Goal: Information Seeking & Learning: Learn about a topic

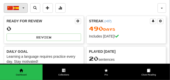
click at [25, 8] on button "中文 / Español" at bounding box center [16, 8] width 24 height 10
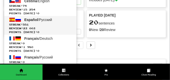
scroll to position [38, 0]
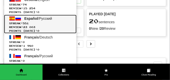
click at [46, 29] on span "Points [DATE]: 0" at bounding box center [40, 31] width 62 height 4
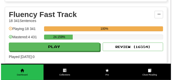
scroll to position [226, 0]
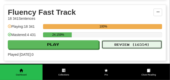
click at [124, 44] on button "Review ( 16554 )" at bounding box center [132, 44] width 60 height 9
select select "**"
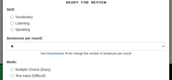
scroll to position [47, 0]
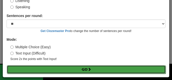
click at [71, 68] on button "Go" at bounding box center [86, 70] width 159 height 9
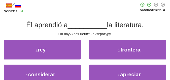
scroll to position [25, 0]
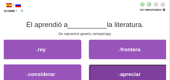
click at [99, 71] on button "4 . apreciar" at bounding box center [129, 75] width 81 height 20
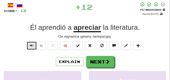
click at [32, 45] on span "Text-to-speech controls" at bounding box center [32, 46] width 4 height 4
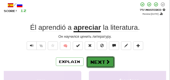
click at [99, 58] on button "Next" at bounding box center [100, 63] width 28 height 12
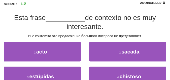
scroll to position [38, 0]
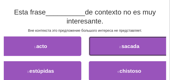
click at [103, 50] on button "2 . sacada" at bounding box center [129, 47] width 81 height 20
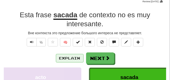
scroll to position [25, 0]
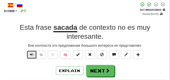
click at [30, 56] on span "Text-to-speech controls" at bounding box center [32, 55] width 4 height 4
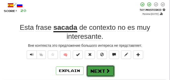
click at [98, 67] on button "Next" at bounding box center [100, 72] width 28 height 12
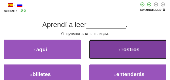
click at [102, 48] on button "2 . rostros" at bounding box center [129, 50] width 81 height 20
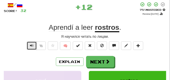
click at [31, 45] on span "Text-to-speech controls" at bounding box center [32, 46] width 4 height 4
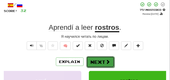
click at [93, 58] on button "Next" at bounding box center [100, 63] width 28 height 12
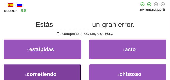
click at [29, 71] on button "3 . cometiendo" at bounding box center [40, 75] width 81 height 20
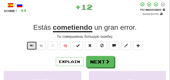
click at [30, 46] on span "Text-to-speech controls" at bounding box center [32, 46] width 4 height 4
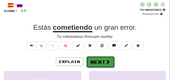
click at [92, 58] on button "Next" at bounding box center [100, 63] width 28 height 12
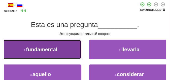
click at [63, 45] on button "1 . fundamental" at bounding box center [40, 50] width 81 height 20
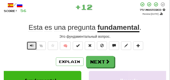
click at [34, 44] on button "Text-to-speech controls" at bounding box center [32, 46] width 10 height 9
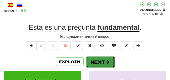
click at [104, 58] on button "Next" at bounding box center [100, 63] width 28 height 12
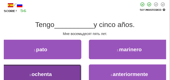
click at [58, 72] on button "3 . ochenta" at bounding box center [40, 75] width 81 height 20
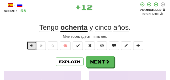
click at [30, 43] on button "Text-to-speech controls" at bounding box center [32, 46] width 10 height 9
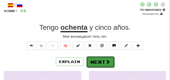
click at [96, 59] on button "Next" at bounding box center [100, 63] width 28 height 12
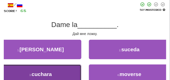
click at [51, 67] on button "3 . cuchara" at bounding box center [40, 75] width 81 height 20
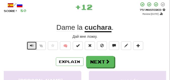
click at [31, 43] on button "Text-to-speech controls" at bounding box center [32, 46] width 10 height 9
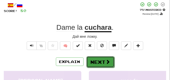
click at [99, 58] on button "Next" at bounding box center [100, 63] width 28 height 12
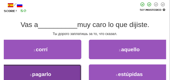
click at [74, 68] on button "3 . pagarlo" at bounding box center [40, 75] width 81 height 20
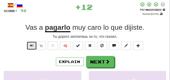
click at [31, 45] on span "Text-to-speech controls" at bounding box center [32, 46] width 4 height 4
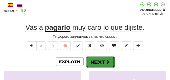
click at [97, 58] on button "Next" at bounding box center [100, 63] width 28 height 12
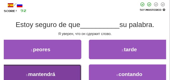
click at [70, 67] on button "3 . mantendrá" at bounding box center [40, 75] width 81 height 20
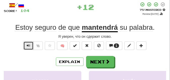
click at [30, 47] on span "Text-to-speech controls" at bounding box center [29, 46] width 4 height 4
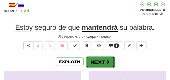
click at [99, 59] on button "Next" at bounding box center [100, 63] width 28 height 12
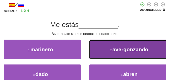
click at [114, 50] on span "avergonzando" at bounding box center [130, 50] width 36 height 6
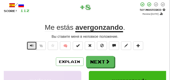
click at [32, 44] on button "Text-to-speech controls" at bounding box center [32, 46] width 10 height 9
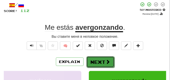
click at [101, 59] on button "Next" at bounding box center [100, 63] width 28 height 12
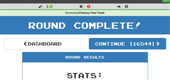
scroll to position [0, 0]
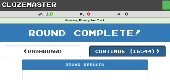
click at [104, 52] on button "Continue ( 16544 )" at bounding box center [127, 52] width 77 height 12
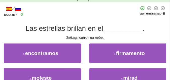
scroll to position [25, 0]
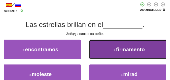
click at [100, 47] on button "2 . firmamento" at bounding box center [129, 50] width 81 height 20
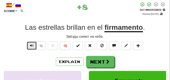
click at [31, 44] on span "Text-to-speech controls" at bounding box center [32, 46] width 4 height 4
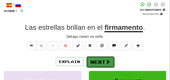
click at [103, 58] on button "Next" at bounding box center [100, 63] width 28 height 12
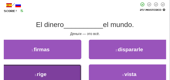
click at [74, 67] on button "3 . rige" at bounding box center [40, 75] width 81 height 20
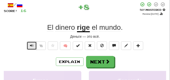
click at [31, 44] on span "Text-to-speech controls" at bounding box center [32, 46] width 4 height 4
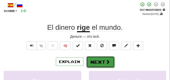
click at [93, 59] on button "Next" at bounding box center [100, 63] width 28 height 12
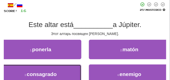
drag, startPoint x: 53, startPoint y: 72, endPoint x: 51, endPoint y: 69, distance: 3.4
click at [53, 72] on button "3 . consagrado" at bounding box center [40, 75] width 81 height 20
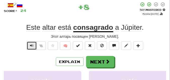
click at [31, 45] on span "Text-to-speech controls" at bounding box center [32, 46] width 4 height 4
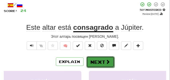
click at [106, 60] on span at bounding box center [108, 62] width 5 height 5
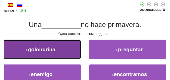
click at [74, 53] on button "1 . golondrina" at bounding box center [40, 50] width 81 height 20
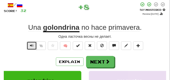
click at [31, 46] on span "Text-to-speech controls" at bounding box center [32, 46] width 4 height 4
click at [32, 44] on span "Text-to-speech controls" at bounding box center [32, 46] width 4 height 4
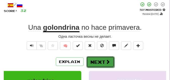
click at [100, 58] on button "Next" at bounding box center [100, 63] width 28 height 12
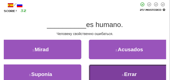
click at [102, 68] on button "4 . Errar" at bounding box center [129, 75] width 81 height 20
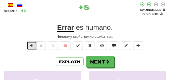
click at [30, 45] on span "Text-to-speech controls" at bounding box center [32, 46] width 4 height 4
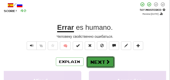
click at [102, 59] on button "Next" at bounding box center [100, 63] width 28 height 12
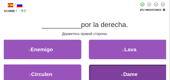
click at [112, 73] on button "4 . Dame" at bounding box center [129, 75] width 81 height 20
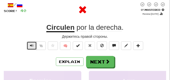
click at [33, 44] on span "Text-to-speech controls" at bounding box center [32, 46] width 4 height 4
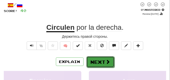
click at [103, 62] on button "Next" at bounding box center [100, 63] width 28 height 12
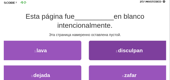
scroll to position [38, 0]
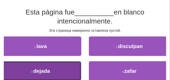
click at [71, 67] on button "3 . dejada" at bounding box center [40, 72] width 81 height 20
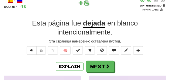
scroll to position [25, 0]
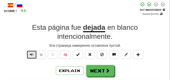
click at [31, 53] on span "Text-to-speech controls" at bounding box center [32, 55] width 4 height 4
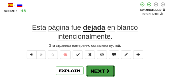
click at [100, 68] on button "Next" at bounding box center [100, 72] width 28 height 12
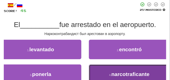
click at [103, 70] on button "4 . narcotraficante" at bounding box center [129, 75] width 81 height 20
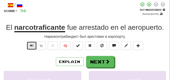
click at [32, 46] on span "Text-to-speech controls" at bounding box center [32, 46] width 4 height 4
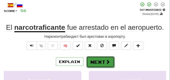
click at [98, 58] on button "Next" at bounding box center [100, 63] width 28 height 12
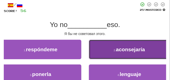
click at [106, 51] on button "2 . aconsejaría" at bounding box center [129, 50] width 81 height 20
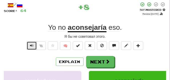
click at [34, 46] on button "Text-to-speech controls" at bounding box center [32, 46] width 10 height 9
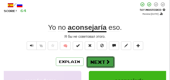
click at [94, 60] on button "Next" at bounding box center [100, 63] width 28 height 12
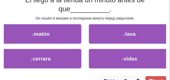
scroll to position [50, 0]
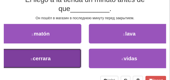
click at [58, 59] on button "3 . cerrara" at bounding box center [40, 59] width 81 height 20
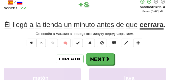
scroll to position [28, 0]
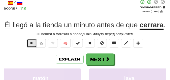
click at [30, 43] on span "Text-to-speech controls" at bounding box center [32, 44] width 4 height 4
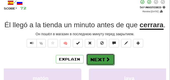
click at [100, 57] on button "Next" at bounding box center [100, 60] width 28 height 12
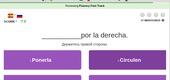
scroll to position [0, 0]
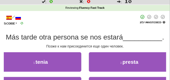
scroll to position [25, 0]
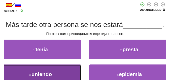
click at [49, 70] on button "3 . uniendo" at bounding box center [40, 75] width 81 height 20
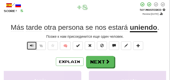
click at [32, 45] on span "Text-to-speech controls" at bounding box center [32, 46] width 4 height 4
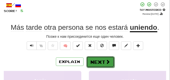
click at [93, 58] on button "Next" at bounding box center [100, 63] width 28 height 12
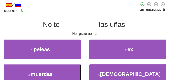
drag, startPoint x: 47, startPoint y: 74, endPoint x: 47, endPoint y: 68, distance: 5.3
click at [47, 73] on span "muerdas" at bounding box center [42, 75] width 22 height 6
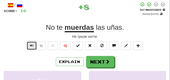
click at [33, 46] on span "Text-to-speech controls" at bounding box center [32, 46] width 4 height 4
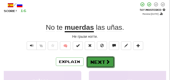
click at [96, 58] on button "Next" at bounding box center [100, 63] width 28 height 12
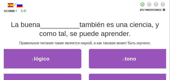
scroll to position [38, 0]
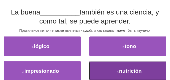
click at [119, 72] on small "4 ." at bounding box center [118, 72] width 2 height 3
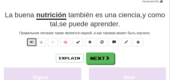
click at [32, 42] on span "Text-to-speech controls" at bounding box center [32, 42] width 4 height 4
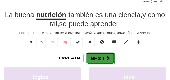
click at [99, 55] on button "Next" at bounding box center [100, 59] width 28 height 12
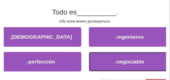
click at [99, 55] on button "4 . negociable" at bounding box center [129, 62] width 81 height 20
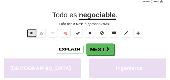
click at [32, 33] on span "Text-to-speech controls" at bounding box center [32, 33] width 4 height 4
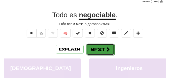
click at [91, 47] on button "Next" at bounding box center [100, 50] width 28 height 12
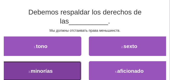
click at [67, 74] on button "3 . minorías" at bounding box center [40, 72] width 81 height 20
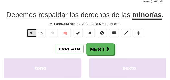
click at [32, 32] on span "Text-to-speech controls" at bounding box center [32, 33] width 4 height 4
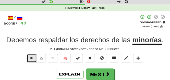
scroll to position [25, 0]
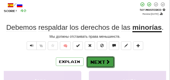
click at [95, 60] on button "Next" at bounding box center [100, 63] width 28 height 12
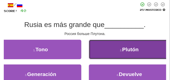
click at [99, 48] on button "2 . Plutón" at bounding box center [129, 50] width 81 height 20
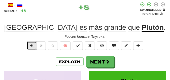
click at [29, 45] on button "Text-to-speech controls" at bounding box center [32, 46] width 10 height 9
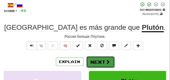
click at [92, 58] on button "Next" at bounding box center [100, 63] width 28 height 12
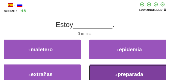
click at [104, 73] on button "4 . preparada" at bounding box center [129, 75] width 81 height 20
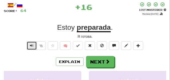
click at [29, 47] on button "Text-to-speech controls" at bounding box center [32, 46] width 10 height 9
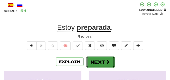
click at [95, 60] on button "Next" at bounding box center [100, 63] width 28 height 12
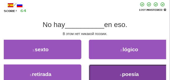
drag, startPoint x: 112, startPoint y: 71, endPoint x: 94, endPoint y: 50, distance: 26.9
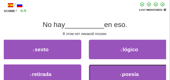
click at [112, 71] on button "4 . poesía" at bounding box center [129, 75] width 81 height 20
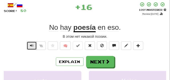
click at [30, 45] on span "Text-to-speech controls" at bounding box center [32, 46] width 4 height 4
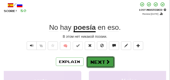
click at [98, 64] on button "Next" at bounding box center [100, 63] width 28 height 12
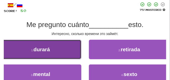
click at [50, 54] on button "1 . durará" at bounding box center [40, 50] width 81 height 20
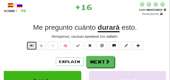
click at [30, 45] on span "Text-to-speech controls" at bounding box center [32, 46] width 4 height 4
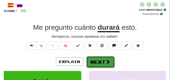
click at [97, 57] on button "Next" at bounding box center [100, 63] width 28 height 12
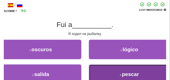
click at [114, 69] on button "4 . pescar" at bounding box center [129, 75] width 81 height 20
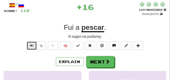
click at [31, 46] on span "Text-to-speech controls" at bounding box center [32, 46] width 4 height 4
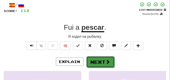
click at [97, 57] on button "Next" at bounding box center [100, 63] width 28 height 12
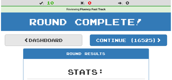
scroll to position [10, 0]
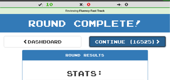
click at [113, 44] on button "Continue ( 16525 )" at bounding box center [127, 42] width 77 height 12
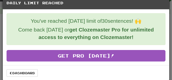
scroll to position [9, 0]
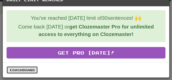
click at [21, 68] on link "Dashboard" at bounding box center [22, 71] width 31 height 8
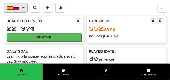
click at [23, 6] on button "Español / Русский" at bounding box center [16, 8] width 24 height 10
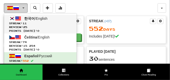
scroll to position [13, 0]
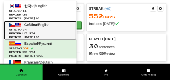
click at [32, 30] on span "Streak: 74" at bounding box center [40, 30] width 62 height 4
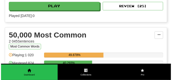
scroll to position [566, 0]
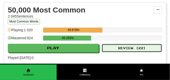
click at [129, 46] on button "Review ( 22 )" at bounding box center [132, 48] width 60 height 9
select select "**"
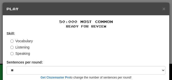
scroll to position [47, 0]
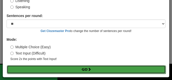
click at [59, 69] on button "Go" at bounding box center [86, 70] width 159 height 9
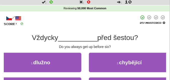
scroll to position [25, 0]
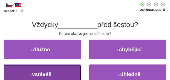
click at [56, 67] on button "3 . vstáváš" at bounding box center [40, 75] width 81 height 20
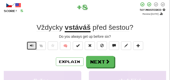
click at [31, 46] on span "Text-to-speech controls" at bounding box center [32, 46] width 4 height 4
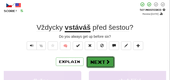
click at [94, 60] on button "Next" at bounding box center [100, 63] width 28 height 12
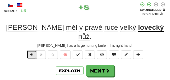
click at [30, 53] on span "Text-to-speech controls" at bounding box center [32, 55] width 4 height 4
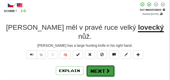
click at [104, 66] on button "Next" at bounding box center [100, 72] width 28 height 12
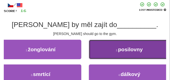
click at [103, 51] on button "2 . posilovny" at bounding box center [129, 50] width 81 height 20
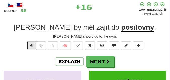
click at [33, 45] on span "Text-to-speech controls" at bounding box center [32, 46] width 4 height 4
click at [30, 45] on span "Text-to-speech controls" at bounding box center [32, 46] width 4 height 4
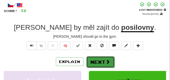
click at [94, 57] on button "Next" at bounding box center [100, 63] width 28 height 12
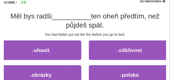
scroll to position [38, 0]
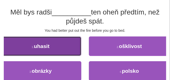
click at [35, 41] on button "1 . uhasit" at bounding box center [40, 47] width 81 height 20
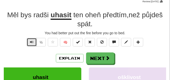
click at [30, 42] on span "Text-to-speech controls" at bounding box center [32, 42] width 4 height 4
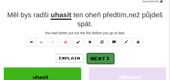
click at [93, 56] on button "Next" at bounding box center [100, 59] width 28 height 12
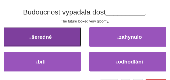
click at [77, 44] on button "1 . šeredně" at bounding box center [40, 37] width 81 height 20
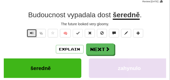
click at [33, 34] on span "Text-to-speech controls" at bounding box center [32, 33] width 4 height 4
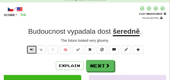
scroll to position [25, 0]
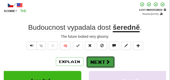
click at [92, 58] on button "Next" at bounding box center [100, 63] width 28 height 12
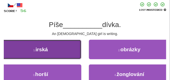
click at [68, 41] on button "1 . irská" at bounding box center [40, 50] width 81 height 20
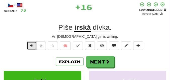
click at [30, 47] on span "Text-to-speech controls" at bounding box center [32, 46] width 4 height 4
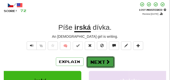
click at [93, 58] on button "Next" at bounding box center [100, 63] width 28 height 12
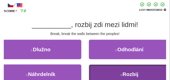
click at [110, 68] on button "4 . Rozbij" at bounding box center [129, 75] width 81 height 20
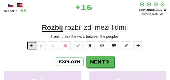
click at [33, 44] on button "Text-to-speech controls" at bounding box center [32, 46] width 10 height 9
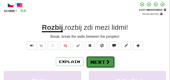
click at [97, 58] on button "Next" at bounding box center [100, 63] width 28 height 12
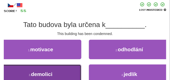
click at [58, 70] on button "3 . demolici" at bounding box center [40, 75] width 81 height 20
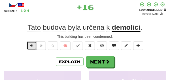
click at [32, 46] on span "Text-to-speech controls" at bounding box center [32, 46] width 4 height 4
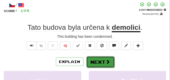
click at [102, 59] on button "Next" at bounding box center [100, 63] width 28 height 12
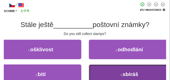
click at [116, 70] on button "4 . sbíráš" at bounding box center [129, 75] width 81 height 20
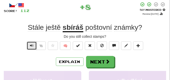
click at [32, 46] on span "Text-to-speech controls" at bounding box center [32, 46] width 4 height 4
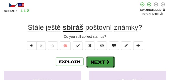
click at [103, 59] on button "Next" at bounding box center [100, 63] width 28 height 12
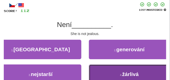
click at [108, 71] on button "4 . žárlivá" at bounding box center [129, 75] width 81 height 20
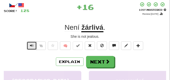
click at [30, 44] on span "Text-to-speech controls" at bounding box center [32, 46] width 4 height 4
click at [35, 46] on button "Text-to-speech controls" at bounding box center [32, 46] width 10 height 9
click at [33, 46] on button "Text-to-speech controls" at bounding box center [32, 46] width 10 height 9
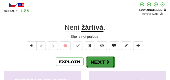
click at [94, 58] on button "Next" at bounding box center [100, 63] width 28 height 12
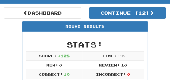
scroll to position [35, 0]
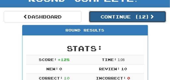
click at [100, 17] on button "Continue ( 12 )" at bounding box center [127, 17] width 77 height 12
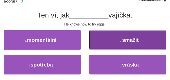
click at [103, 31] on button "2 . smažit" at bounding box center [129, 40] width 81 height 20
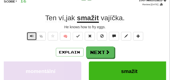
click at [32, 36] on span "Text-to-speech controls" at bounding box center [32, 36] width 4 height 4
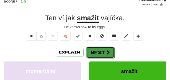
click at [93, 49] on button "Next" at bounding box center [100, 53] width 28 height 12
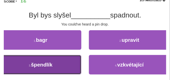
click at [56, 57] on button "3 . špendlík" at bounding box center [40, 65] width 81 height 20
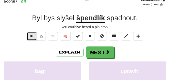
click at [32, 37] on span "Text-to-speech controls" at bounding box center [32, 36] width 4 height 4
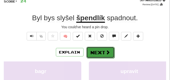
click at [102, 49] on button "Next" at bounding box center [100, 53] width 28 height 12
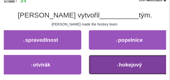
click at [105, 59] on button "4 . hokejový" at bounding box center [129, 65] width 81 height 20
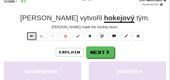
click at [32, 37] on span "Text-to-speech controls" at bounding box center [32, 36] width 4 height 4
click at [32, 36] on span "Text-to-speech controls" at bounding box center [32, 36] width 4 height 4
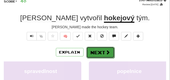
click at [96, 49] on button "Next" at bounding box center [100, 53] width 28 height 12
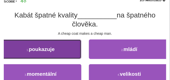
click at [77, 47] on button "1 . poukazuje" at bounding box center [40, 50] width 81 height 20
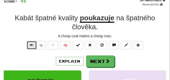
click at [30, 46] on span "Text-to-speech controls" at bounding box center [32, 46] width 4 height 4
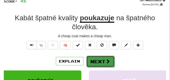
click at [97, 58] on button "Next" at bounding box center [100, 62] width 28 height 12
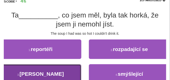
click at [60, 67] on button "3 . polívka" at bounding box center [40, 75] width 81 height 20
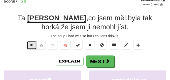
click at [30, 44] on span "Text-to-speech controls" at bounding box center [32, 46] width 4 height 4
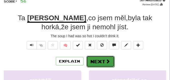
click at [97, 57] on button "Next" at bounding box center [100, 62] width 28 height 12
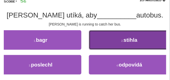
click at [102, 46] on button "2 . stihla" at bounding box center [129, 40] width 81 height 20
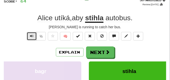
click at [32, 36] on span "Text-to-speech controls" at bounding box center [32, 36] width 4 height 4
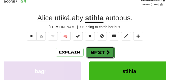
click at [103, 49] on button "Next" at bounding box center [100, 53] width 28 height 12
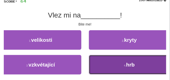
click at [108, 59] on button "4 . hrb" at bounding box center [129, 65] width 81 height 20
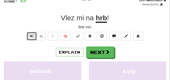
click at [34, 37] on button "Text-to-speech controls" at bounding box center [32, 36] width 10 height 9
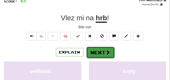
click at [97, 51] on button "Next" at bounding box center [100, 53] width 28 height 12
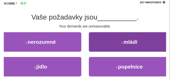
scroll to position [38, 0]
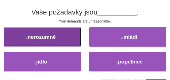
click at [58, 39] on button "1 . nerozumné" at bounding box center [40, 37] width 81 height 20
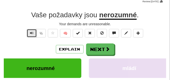
click at [31, 34] on span "Text-to-speech controls" at bounding box center [32, 33] width 4 height 4
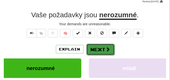
click at [99, 51] on button "Next" at bounding box center [100, 50] width 28 height 12
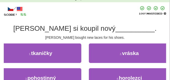
scroll to position [25, 0]
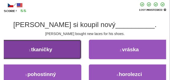
click at [57, 50] on button "1 . tkaničky" at bounding box center [40, 50] width 81 height 20
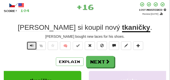
click at [33, 46] on button "Text-to-speech controls" at bounding box center [32, 46] width 10 height 9
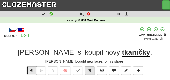
scroll to position [13, 0]
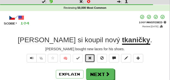
click at [88, 60] on button at bounding box center [90, 58] width 10 height 9
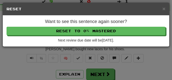
click at [84, 36] on div "Want to see this sentence again sooner? Reset to 0% Mastered Next review due da…" at bounding box center [86, 31] width 166 height 31
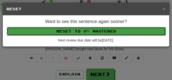
click at [84, 33] on button "Reset to 0% Mastered" at bounding box center [86, 31] width 159 height 9
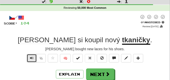
click at [29, 58] on button "Text-to-speech controls" at bounding box center [32, 58] width 10 height 9
click at [30, 57] on span "Text-to-speech controls" at bounding box center [32, 59] width 4 height 4
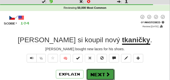
click at [107, 72] on span at bounding box center [108, 74] width 5 height 5
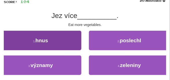
scroll to position [38, 0]
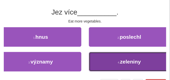
click at [98, 60] on button "4 . zeleniny" at bounding box center [129, 62] width 81 height 20
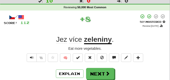
scroll to position [13, 0]
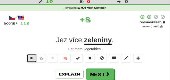
click at [32, 59] on span "Text-to-speech controls" at bounding box center [32, 59] width 4 height 4
click at [33, 59] on span "Text-to-speech controls" at bounding box center [32, 59] width 4 height 4
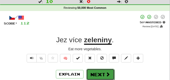
click at [91, 74] on button "Next" at bounding box center [100, 75] width 28 height 12
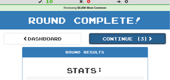
click at [107, 40] on button "Continue ( 3 )" at bounding box center [127, 39] width 77 height 12
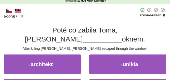
scroll to position [25, 0]
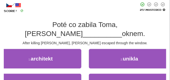
click at [87, 50] on div "2 . unikla" at bounding box center [129, 61] width 89 height 25
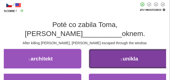
click at [117, 51] on button "2 . unikla" at bounding box center [129, 59] width 81 height 20
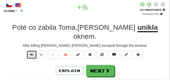
click at [30, 53] on span "Text-to-speech controls" at bounding box center [32, 55] width 4 height 4
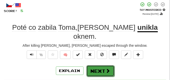
click at [95, 66] on button "Next" at bounding box center [100, 72] width 28 height 12
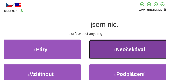
click at [124, 55] on button "2 . Neočekával" at bounding box center [129, 50] width 81 height 20
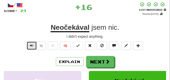
click at [34, 46] on button "Text-to-speech controls" at bounding box center [32, 46] width 10 height 9
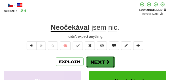
click at [109, 61] on span at bounding box center [108, 62] width 5 height 5
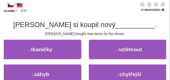
scroll to position [0, 0]
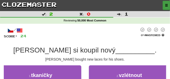
click at [167, 5] on span "button" at bounding box center [166, 5] width 3 height 3
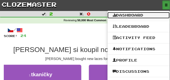
click at [120, 17] on link "Dashboard" at bounding box center [138, 15] width 62 height 7
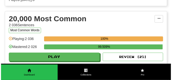
scroll to position [491, 0]
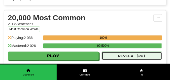
click at [122, 55] on button "Review ( 25 )" at bounding box center [132, 56] width 60 height 9
select select "**"
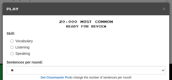
scroll to position [47, 0]
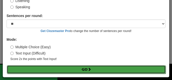
click at [60, 69] on button "Go" at bounding box center [86, 70] width 159 height 9
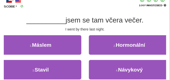
scroll to position [38, 0]
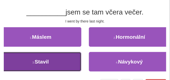
click at [51, 61] on button "3 . Stavil" at bounding box center [40, 62] width 81 height 20
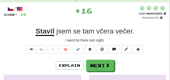
scroll to position [25, 0]
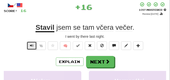
drag, startPoint x: 27, startPoint y: 44, endPoint x: 31, endPoint y: 46, distance: 4.1
click at [27, 44] on button "Text-to-speech controls" at bounding box center [32, 46] width 10 height 9
click at [32, 46] on span "Text-to-speech controls" at bounding box center [32, 46] width 4 height 4
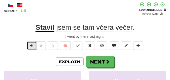
click at [32, 46] on span "Text-to-speech controls" at bounding box center [32, 46] width 4 height 4
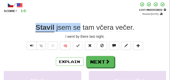
drag, startPoint x: 35, startPoint y: 26, endPoint x: 80, endPoint y: 27, distance: 45.1
click at [80, 27] on div "Stavil jsem se tam včera večer ." at bounding box center [85, 27] width 162 height 9
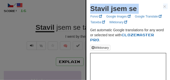
drag, startPoint x: 90, startPoint y: 10, endPoint x: 137, endPoint y: 14, distance: 47.7
click at [137, 14] on ul "Forvo Google Images Google Translate Tatoeba Wiktionary" at bounding box center [127, 19] width 77 height 11
drag, startPoint x: 91, startPoint y: 9, endPoint x: 135, endPoint y: 11, distance: 44.3
click at [135, 11] on strong "Stavil jsem se" at bounding box center [113, 9] width 47 height 8
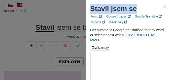
copy strong "Stavil jsem se"
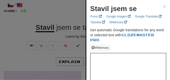
click at [34, 12] on div at bounding box center [85, 40] width 170 height 80
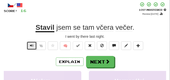
click at [31, 45] on span "Text-to-speech controls" at bounding box center [32, 46] width 4 height 4
click at [30, 48] on button "Text-to-speech controls" at bounding box center [32, 46] width 10 height 9
click at [31, 44] on span "Text-to-speech controls" at bounding box center [32, 46] width 4 height 4
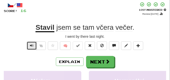
click at [31, 44] on span "Text-to-speech controls" at bounding box center [32, 46] width 4 height 4
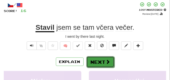
click at [97, 61] on button "Next" at bounding box center [100, 63] width 28 height 12
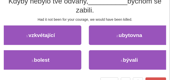
scroll to position [50, 0]
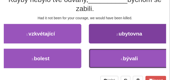
click at [111, 62] on button "4 . bývali" at bounding box center [129, 59] width 81 height 20
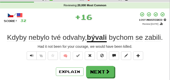
scroll to position [15, 0]
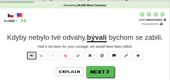
click at [31, 53] on button "Text-to-speech controls" at bounding box center [32, 56] width 10 height 9
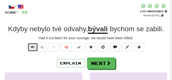
scroll to position [28, 0]
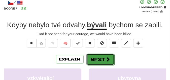
click at [101, 58] on button "Next" at bounding box center [100, 60] width 28 height 12
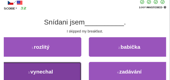
click at [39, 66] on button "3 . vynechal" at bounding box center [40, 72] width 81 height 20
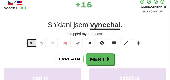
click at [33, 43] on span "Text-to-speech controls" at bounding box center [32, 44] width 4 height 4
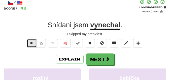
click at [33, 43] on span "Text-to-speech controls" at bounding box center [32, 44] width 4 height 4
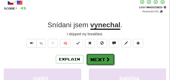
click at [103, 55] on button "Next" at bounding box center [100, 60] width 28 height 12
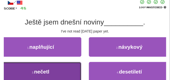
click at [53, 65] on button "3 . nečetl" at bounding box center [40, 72] width 81 height 20
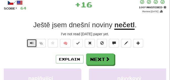
click at [30, 42] on span "Text-to-speech controls" at bounding box center [32, 44] width 4 height 4
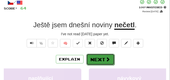
click at [98, 56] on button "Next" at bounding box center [100, 60] width 28 height 12
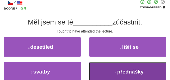
click at [100, 66] on button "4 . přednášky" at bounding box center [129, 72] width 81 height 20
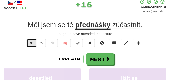
click at [31, 43] on span "Text-to-speech controls" at bounding box center [32, 44] width 4 height 4
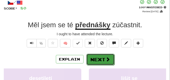
click at [107, 55] on button "Next" at bounding box center [100, 60] width 28 height 12
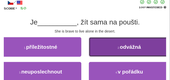
click at [101, 48] on button "2 . odvážná" at bounding box center [129, 47] width 81 height 20
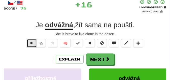
click at [31, 43] on span "Text-to-speech controls" at bounding box center [32, 44] width 4 height 4
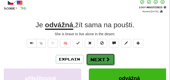
click at [96, 56] on button "Next" at bounding box center [100, 60] width 28 height 12
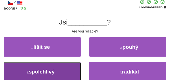
click at [49, 66] on button "3 . spolehlivý" at bounding box center [40, 72] width 81 height 20
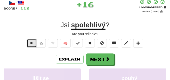
click at [33, 43] on span "Text-to-speech controls" at bounding box center [32, 44] width 4 height 4
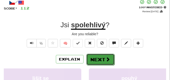
click at [99, 57] on button "Next" at bounding box center [100, 60] width 28 height 12
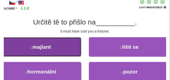
click at [72, 46] on button "1 . majlant" at bounding box center [40, 47] width 81 height 20
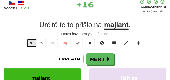
click at [30, 42] on span "Text-to-speech controls" at bounding box center [32, 44] width 4 height 4
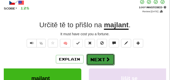
click at [93, 56] on button "Next" at bounding box center [100, 60] width 28 height 12
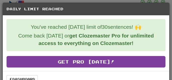
scroll to position [9, 0]
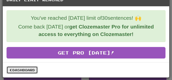
click at [25, 71] on link "Dashboard" at bounding box center [22, 71] width 31 height 8
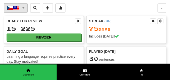
click at [24, 7] on button "Čeština / English" at bounding box center [16, 8] width 24 height 10
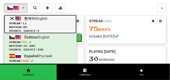
click at [46, 27] on span "Review: 25" at bounding box center [40, 27] width 62 height 4
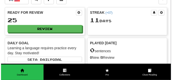
scroll to position [13, 0]
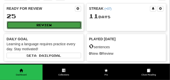
click at [43, 26] on button "Review" at bounding box center [44, 25] width 74 height 8
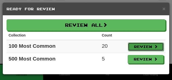
click at [131, 48] on button "Review" at bounding box center [146, 47] width 36 height 9
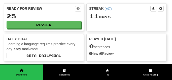
select select "**"
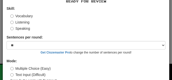
scroll to position [47, 0]
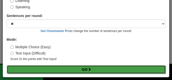
click at [43, 68] on button "Go" at bounding box center [86, 70] width 159 height 9
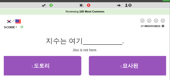
scroll to position [25, 0]
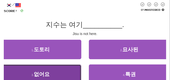
click at [53, 73] on button "3 . 없어요" at bounding box center [40, 75] width 81 height 20
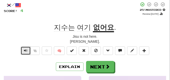
click at [27, 51] on span "Text-to-speech controls" at bounding box center [26, 51] width 4 height 4
click at [26, 43] on div "[PERSON_NAME]." at bounding box center [85, 41] width 162 height 5
click at [24, 51] on span "Text-to-speech controls" at bounding box center [26, 51] width 4 height 4
click at [27, 40] on div "[PERSON_NAME]." at bounding box center [85, 41] width 162 height 5
click at [25, 51] on span "Text-to-speech controls" at bounding box center [26, 51] width 4 height 4
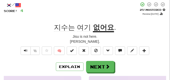
click at [25, 41] on div "[PERSON_NAME]." at bounding box center [85, 41] width 162 height 5
click at [26, 50] on span "Text-to-speech controls" at bounding box center [26, 51] width 4 height 4
click at [25, 43] on div "[PERSON_NAME]." at bounding box center [85, 41] width 162 height 5
click at [25, 50] on span "Text-to-speech controls" at bounding box center [26, 51] width 4 height 4
click at [25, 42] on div "jironeun yeogi eopseoyo." at bounding box center [85, 41] width 162 height 5
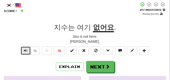
click at [26, 49] on button "Text-to-speech controls" at bounding box center [26, 51] width 10 height 9
click at [25, 41] on div "jironeun yeogi eopseoyo." at bounding box center [85, 41] width 162 height 5
click at [25, 48] on button "Text-to-speech controls" at bounding box center [26, 51] width 10 height 9
click at [25, 42] on div "jironeun yeogi eopseoyo." at bounding box center [85, 41] width 162 height 5
click at [26, 48] on button "Text-to-speech controls" at bounding box center [26, 51] width 10 height 9
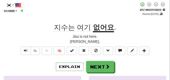
click at [25, 42] on div "jironeun yeogi eopseoyo." at bounding box center [85, 41] width 162 height 5
click at [26, 50] on span "Text-to-speech controls" at bounding box center [26, 51] width 4 height 4
click at [26, 44] on div "jironeun yeogi eopseoyo." at bounding box center [85, 41] width 162 height 5
click at [26, 51] on span "Text-to-speech controls" at bounding box center [26, 51] width 4 height 4
click at [26, 43] on div "jironeun yeogi eopseoyo." at bounding box center [85, 41] width 162 height 5
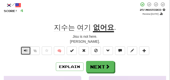
click at [27, 49] on span "Text-to-speech controls" at bounding box center [26, 51] width 4 height 4
click at [25, 43] on div "jironeun yeogi eopseoyo." at bounding box center [85, 41] width 162 height 5
click at [25, 50] on span "Text-to-speech controls" at bounding box center [26, 51] width 4 height 4
click at [25, 43] on div "jironeun yeogi eopseoyo." at bounding box center [85, 41] width 162 height 5
click at [26, 50] on span "Text-to-speech controls" at bounding box center [26, 51] width 4 height 4
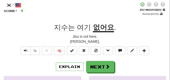
click at [25, 42] on div "jironeun yeogi eopseoyo." at bounding box center [85, 41] width 162 height 5
click at [26, 51] on span "Text-to-speech controls" at bounding box center [26, 51] width 4 height 4
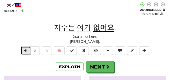
click at [26, 51] on span "Text-to-speech controls" at bounding box center [26, 51] width 4 height 4
click at [27, 51] on span "Text-to-speech controls" at bounding box center [26, 51] width 4 height 4
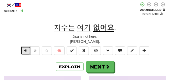
click at [27, 51] on span "Text-to-speech controls" at bounding box center [26, 51] width 4 height 4
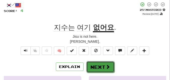
click at [107, 64] on button "Next" at bounding box center [100, 68] width 28 height 12
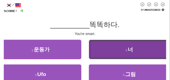
click at [109, 51] on button "2 . 너" at bounding box center [129, 50] width 81 height 20
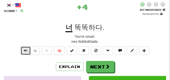
click at [27, 51] on span "Text-to-speech controls" at bounding box center [26, 51] width 4 height 4
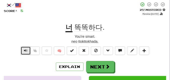
click at [27, 51] on span "Text-to-speech controls" at bounding box center [26, 51] width 4 height 4
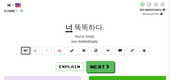
click at [27, 51] on span "Text-to-speech controls" at bounding box center [26, 51] width 4 height 4
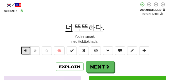
click at [27, 51] on span "Text-to-speech controls" at bounding box center [26, 51] width 4 height 4
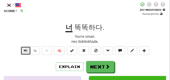
click at [27, 51] on span "Text-to-speech controls" at bounding box center [26, 51] width 4 height 4
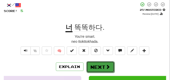
click at [103, 64] on button "Next" at bounding box center [100, 68] width 28 height 12
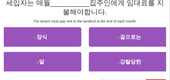
scroll to position [50, 0]
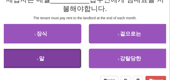
click at [19, 61] on button "3 . 말" at bounding box center [40, 59] width 81 height 20
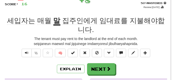
scroll to position [28, 0]
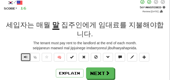
click at [26, 58] on span "Text-to-speech controls" at bounding box center [26, 58] width 4 height 4
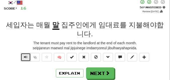
click at [26, 58] on span "Text-to-speech controls" at bounding box center [26, 58] width 4 height 4
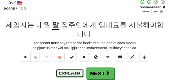
click at [70, 73] on button "Explain" at bounding box center [70, 73] width 28 height 9
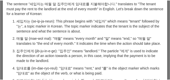
scroll to position [0, 0]
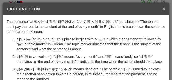
click at [162, 9] on span "×" at bounding box center [163, 9] width 3 height 6
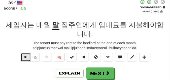
click at [23, 58] on button "Text-to-speech controls" at bounding box center [26, 57] width 10 height 9
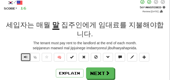
click at [23, 58] on button "Text-to-speech controls" at bounding box center [26, 57] width 10 height 9
click at [26, 58] on span "Text-to-speech controls" at bounding box center [26, 58] width 4 height 4
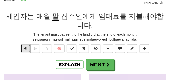
scroll to position [40, 0]
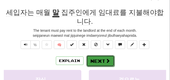
click at [94, 57] on button "Next" at bounding box center [100, 62] width 28 height 12
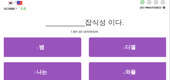
scroll to position [28, 0]
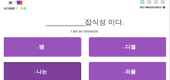
click at [67, 69] on button "3 . 나는" at bounding box center [40, 72] width 81 height 20
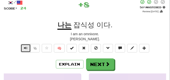
click at [25, 48] on span "Text-to-speech controls" at bounding box center [26, 49] width 4 height 4
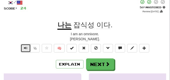
click at [25, 48] on span "Text-to-speech controls" at bounding box center [26, 49] width 4 height 4
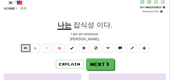
click at [25, 48] on span "Text-to-speech controls" at bounding box center [26, 49] width 4 height 4
click at [25, 47] on span "Text-to-speech controls" at bounding box center [26, 49] width 4 height 4
click at [26, 49] on span "Text-to-speech controls" at bounding box center [26, 49] width 4 height 4
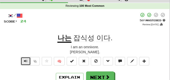
scroll to position [25, 0]
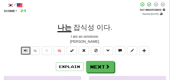
click at [27, 53] on button "Text-to-speech controls" at bounding box center [26, 51] width 10 height 9
click at [26, 51] on span "Text-to-speech controls" at bounding box center [26, 51] width 4 height 4
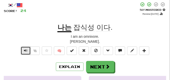
click at [26, 51] on span "Text-to-speech controls" at bounding box center [26, 51] width 4 height 4
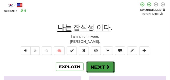
click at [97, 63] on button "Next" at bounding box center [100, 68] width 28 height 12
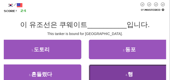
click at [107, 73] on button "4 . 행" at bounding box center [129, 75] width 81 height 20
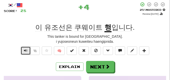
click at [27, 51] on span "Text-to-speech controls" at bounding box center [26, 51] width 4 height 4
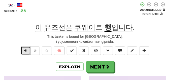
click at [27, 51] on span "Text-to-speech controls" at bounding box center [26, 51] width 4 height 4
click at [25, 49] on span "Text-to-speech controls" at bounding box center [26, 51] width 4 height 4
click at [25, 51] on span "Text-to-speech controls" at bounding box center [26, 51] width 4 height 4
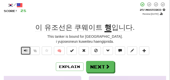
click at [25, 51] on span "Text-to-speech controls" at bounding box center [26, 51] width 4 height 4
click at [25, 52] on span "Text-to-speech controls" at bounding box center [26, 51] width 4 height 4
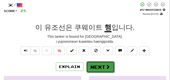
click at [90, 66] on button "Next" at bounding box center [100, 68] width 28 height 12
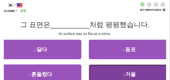
click at [107, 73] on button "4 . 거울" at bounding box center [129, 75] width 81 height 20
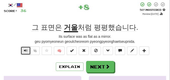
click at [26, 52] on span "Text-to-speech controls" at bounding box center [26, 51] width 4 height 4
click at [25, 51] on span "Text-to-speech controls" at bounding box center [26, 51] width 4 height 4
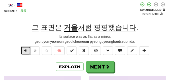
click at [25, 51] on span "Text-to-speech controls" at bounding box center [26, 51] width 4 height 4
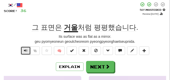
click at [25, 51] on span "Text-to-speech controls" at bounding box center [26, 51] width 4 height 4
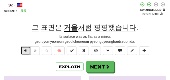
click at [25, 51] on span "Text-to-speech controls" at bounding box center [26, 51] width 4 height 4
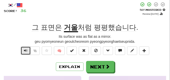
click at [27, 49] on button "Text-to-speech controls" at bounding box center [26, 51] width 10 height 9
click at [27, 52] on span "Text-to-speech controls" at bounding box center [26, 51] width 4 height 4
click at [25, 54] on button "Text-to-speech controls" at bounding box center [26, 51] width 10 height 9
click at [26, 52] on span "Text-to-speech controls" at bounding box center [26, 51] width 4 height 4
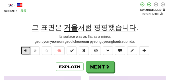
click at [26, 52] on span "Text-to-speech controls" at bounding box center [26, 51] width 4 height 4
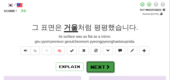
click at [97, 64] on button "Next" at bounding box center [100, 68] width 28 height 12
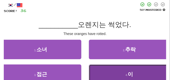
click at [112, 70] on button "4 . 이" at bounding box center [129, 75] width 81 height 20
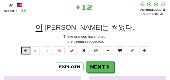
click at [25, 50] on span "Text-to-speech controls" at bounding box center [26, 51] width 4 height 4
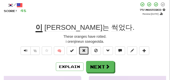
click at [83, 51] on span at bounding box center [84, 51] width 4 height 4
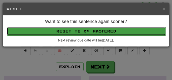
click at [79, 30] on button "Reset to 0% Mastered" at bounding box center [86, 31] width 159 height 9
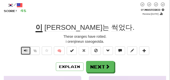
click at [28, 51] on button "Text-to-speech controls" at bounding box center [26, 51] width 10 height 9
click at [23, 52] on button "Text-to-speech controls" at bounding box center [26, 51] width 10 height 9
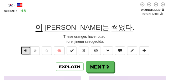
click at [23, 52] on button "Text-to-speech controls" at bounding box center [26, 51] width 10 height 9
click at [25, 51] on span "Text-to-speech controls" at bounding box center [26, 51] width 4 height 4
click at [25, 53] on button "Text-to-speech controls" at bounding box center [26, 51] width 10 height 9
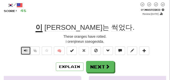
click at [25, 53] on button "Text-to-speech controls" at bounding box center [26, 51] width 10 height 9
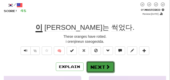
click at [91, 65] on button "Next" at bounding box center [100, 68] width 28 height 12
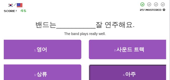
click at [117, 76] on button "4 . 아주" at bounding box center [129, 75] width 81 height 20
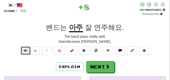
click at [23, 50] on button "Text-to-speech controls" at bounding box center [26, 51] width 10 height 9
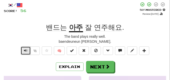
click at [23, 50] on button "Text-to-speech controls" at bounding box center [26, 51] width 10 height 9
click at [26, 49] on span "Text-to-speech controls" at bounding box center [26, 51] width 4 height 4
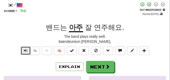
click at [26, 49] on span "Text-to-speech controls" at bounding box center [26, 51] width 4 height 4
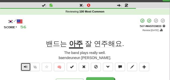
scroll to position [13, 0]
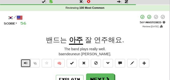
click at [24, 62] on span "Text-to-speech controls" at bounding box center [26, 64] width 4 height 4
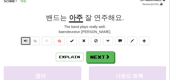
scroll to position [38, 0]
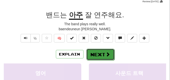
click at [97, 55] on button "Next" at bounding box center [100, 55] width 28 height 12
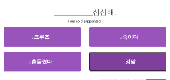
click at [112, 62] on button "4 . 정말" at bounding box center [129, 62] width 81 height 20
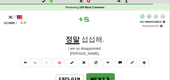
scroll to position [13, 0]
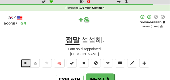
click at [27, 62] on span "Text-to-speech controls" at bounding box center [26, 64] width 4 height 4
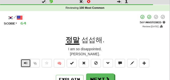
click at [27, 62] on span "Text-to-speech controls" at bounding box center [26, 64] width 4 height 4
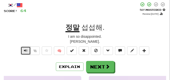
click at [25, 52] on span "Text-to-speech controls" at bounding box center [26, 51] width 4 height 4
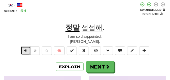
click at [25, 52] on span "Text-to-speech controls" at bounding box center [26, 51] width 4 height 4
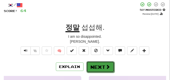
click at [101, 64] on button "Next" at bounding box center [100, 68] width 28 height 12
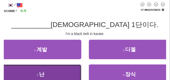
click at [58, 69] on button "3 . 난" at bounding box center [40, 75] width 81 height 20
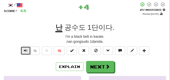
click at [25, 51] on span "Text-to-speech controls" at bounding box center [26, 51] width 4 height 4
click at [25, 52] on span "Text-to-speech controls" at bounding box center [26, 51] width 4 height 4
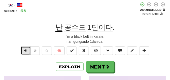
click at [24, 53] on button "Text-to-speech controls" at bounding box center [26, 51] width 10 height 9
click at [24, 53] on span "Text-to-speech controls" at bounding box center [26, 51] width 4 height 4
click at [24, 52] on span "Text-to-speech controls" at bounding box center [26, 51] width 4 height 4
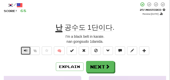
click at [24, 52] on span "Text-to-speech controls" at bounding box center [26, 51] width 4 height 4
click at [24, 54] on button "Text-to-speech controls" at bounding box center [26, 51] width 10 height 9
click at [25, 52] on span "Text-to-speech controls" at bounding box center [26, 51] width 4 height 4
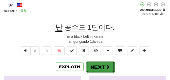
click at [101, 62] on button "Next" at bounding box center [100, 68] width 28 height 12
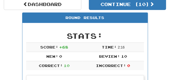
scroll to position [47, 0]
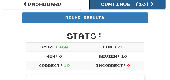
click at [107, 7] on button "Continue ( 10 )" at bounding box center [127, 4] width 77 height 12
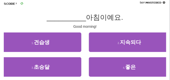
scroll to position [35, 0]
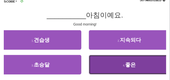
click at [107, 63] on button "4 . 좋은" at bounding box center [129, 65] width 81 height 20
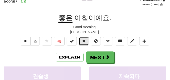
click at [85, 43] on span at bounding box center [84, 41] width 4 height 4
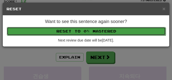
click at [83, 32] on button "Reset to 0% Mastered" at bounding box center [86, 31] width 159 height 9
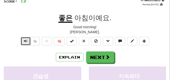
click at [24, 43] on span "Text-to-speech controls" at bounding box center [26, 41] width 4 height 4
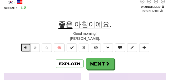
scroll to position [22, 0]
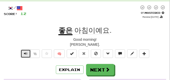
click at [26, 54] on span "Text-to-speech controls" at bounding box center [26, 54] width 4 height 4
click at [28, 52] on button "Text-to-speech controls" at bounding box center [26, 54] width 10 height 9
click at [26, 52] on span "Text-to-speech controls" at bounding box center [26, 54] width 4 height 4
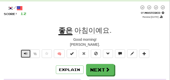
click at [26, 52] on span "Text-to-speech controls" at bounding box center [26, 54] width 4 height 4
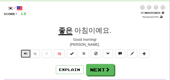
click at [26, 52] on span "Text-to-speech controls" at bounding box center [26, 54] width 4 height 4
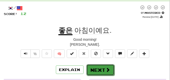
click at [97, 67] on button "Next" at bounding box center [100, 71] width 28 height 12
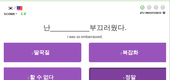
click at [98, 75] on button "4 . 정말" at bounding box center [129, 78] width 81 height 20
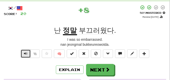
click at [26, 53] on span "Text-to-speech controls" at bounding box center [26, 54] width 4 height 4
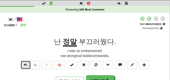
scroll to position [25, 0]
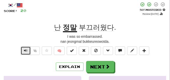
click at [25, 51] on span "Text-to-speech controls" at bounding box center [26, 51] width 4 height 4
click at [24, 51] on span "Text-to-speech controls" at bounding box center [26, 51] width 4 height 4
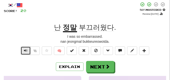
click at [24, 51] on span "Text-to-speech controls" at bounding box center [26, 51] width 4 height 4
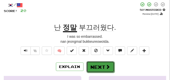
click at [102, 65] on button "Next" at bounding box center [100, 68] width 28 height 12
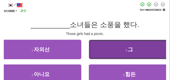
click at [103, 55] on button "2 . 그" at bounding box center [129, 50] width 81 height 20
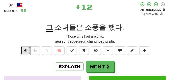
click at [28, 50] on button "Text-to-speech controls" at bounding box center [26, 51] width 10 height 9
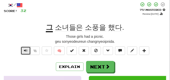
click at [28, 50] on button "Text-to-speech controls" at bounding box center [26, 51] width 10 height 9
click at [24, 52] on span "Text-to-speech controls" at bounding box center [26, 51] width 4 height 4
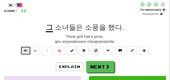
click at [24, 52] on span "Text-to-speech controls" at bounding box center [26, 51] width 4 height 4
click at [25, 52] on span "Text-to-speech controls" at bounding box center [26, 51] width 4 height 4
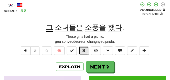
click at [85, 53] on button at bounding box center [84, 51] width 10 height 9
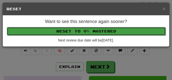
click at [85, 33] on button "Reset to 0% Mastered" at bounding box center [86, 31] width 159 height 9
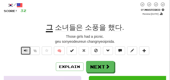
click at [28, 50] on button "Text-to-speech controls" at bounding box center [26, 51] width 10 height 9
click at [28, 51] on button "Text-to-speech controls" at bounding box center [26, 51] width 10 height 9
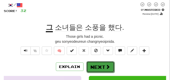
click at [100, 63] on button "Next" at bounding box center [100, 68] width 28 height 12
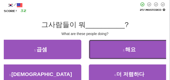
click at [108, 46] on button "2 . 해요" at bounding box center [129, 50] width 81 height 20
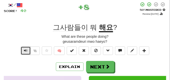
click at [28, 51] on button "Text-to-speech controls" at bounding box center [26, 51] width 10 height 9
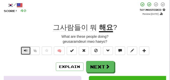
click at [28, 51] on button "Text-to-speech controls" at bounding box center [26, 51] width 10 height 9
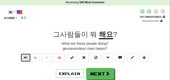
scroll to position [13, 0]
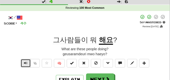
click at [25, 63] on span "Text-to-speech controls" at bounding box center [26, 64] width 4 height 4
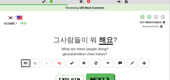
click at [25, 63] on span "Text-to-speech controls" at bounding box center [26, 64] width 4 height 4
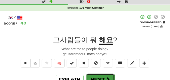
click at [94, 75] on button "Next" at bounding box center [100, 80] width 28 height 12
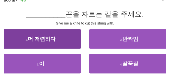
scroll to position [38, 0]
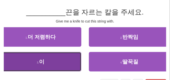
click at [47, 59] on button "3 . 이" at bounding box center [40, 62] width 81 height 20
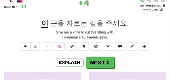
scroll to position [25, 0]
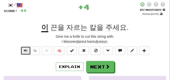
click at [25, 52] on span "Text-to-speech controls" at bounding box center [26, 51] width 4 height 4
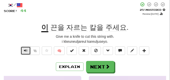
click at [25, 52] on span "Text-to-speech controls" at bounding box center [26, 51] width 4 height 4
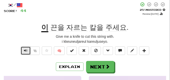
click at [24, 51] on span "Text-to-speech controls" at bounding box center [26, 51] width 4 height 4
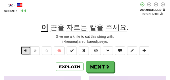
click at [24, 51] on span "Text-to-speech controls" at bounding box center [26, 51] width 4 height 4
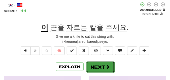
click at [95, 66] on button "Next" at bounding box center [100, 68] width 28 height 12
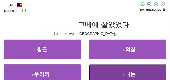
click at [106, 70] on button "4 . 나는" at bounding box center [129, 75] width 81 height 20
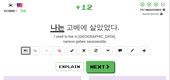
click at [26, 50] on span "Text-to-speech controls" at bounding box center [26, 51] width 4 height 4
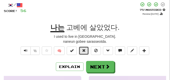
click at [85, 52] on span at bounding box center [84, 51] width 4 height 4
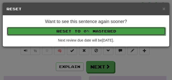
click at [82, 30] on button "Reset to 0% Mastered" at bounding box center [86, 31] width 159 height 9
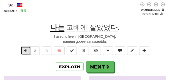
click at [28, 51] on button "Text-to-speech controls" at bounding box center [26, 51] width 10 height 9
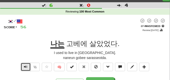
scroll to position [13, 0]
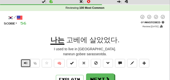
click at [27, 62] on span "Text-to-speech controls" at bounding box center [26, 64] width 4 height 4
click at [26, 64] on span "Text-to-speech controls" at bounding box center [26, 64] width 4 height 4
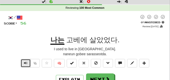
click at [26, 64] on span "Text-to-speech controls" at bounding box center [26, 64] width 4 height 4
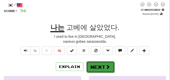
click at [98, 67] on button "Next" at bounding box center [100, 68] width 28 height 12
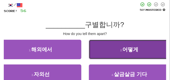
click at [105, 53] on button "2 . 어떻게" at bounding box center [129, 50] width 81 height 20
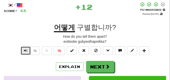
click at [27, 50] on span "Text-to-speech controls" at bounding box center [26, 51] width 4 height 4
click at [27, 49] on span "Text-to-speech controls" at bounding box center [26, 51] width 4 height 4
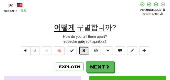
click at [84, 49] on span at bounding box center [84, 51] width 4 height 4
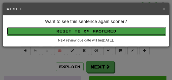
click at [82, 33] on button "Reset to 0% Mastered" at bounding box center [86, 31] width 159 height 9
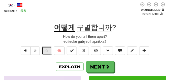
click at [47, 50] on span at bounding box center [47, 51] width 4 height 4
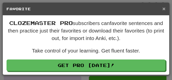
click at [164, 8] on span "×" at bounding box center [163, 9] width 3 height 6
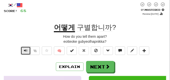
click at [26, 50] on span "Text-to-speech controls" at bounding box center [26, 51] width 4 height 4
click at [34, 36] on div "How do you tell them apart?" at bounding box center [85, 36] width 162 height 5
click at [28, 52] on button "Text-to-speech controls" at bounding box center [26, 51] width 10 height 9
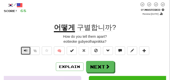
click at [28, 52] on button "Text-to-speech controls" at bounding box center [26, 51] width 10 height 9
click at [28, 51] on button "Text-to-speech controls" at bounding box center [26, 51] width 10 height 9
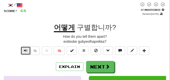
click at [28, 51] on button "Text-to-speech controls" at bounding box center [26, 51] width 10 height 9
click at [25, 49] on span "Text-to-speech controls" at bounding box center [26, 51] width 4 height 4
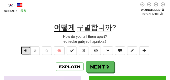
click at [25, 49] on span "Text-to-speech controls" at bounding box center [26, 51] width 4 height 4
click at [25, 52] on span "Text-to-speech controls" at bounding box center [26, 51] width 4 height 4
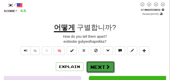
click at [101, 65] on button "Next" at bounding box center [100, 68] width 28 height 12
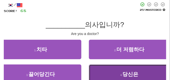
click at [116, 70] on button "4 . 당신은" at bounding box center [129, 75] width 81 height 20
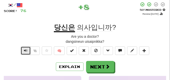
click at [25, 51] on span "Text-to-speech controls" at bounding box center [26, 51] width 4 height 4
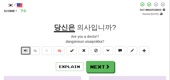
click at [25, 52] on span "Text-to-speech controls" at bounding box center [26, 51] width 4 height 4
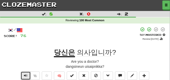
scroll to position [38, 0]
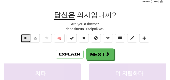
click at [26, 41] on button "Text-to-speech controls" at bounding box center [26, 38] width 10 height 9
click at [26, 37] on span "Text-to-speech controls" at bounding box center [26, 38] width 4 height 4
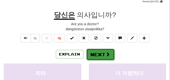
click at [100, 52] on button "Next" at bounding box center [100, 55] width 28 height 12
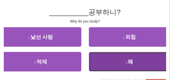
click at [119, 58] on button "4 . 왜" at bounding box center [129, 62] width 81 height 20
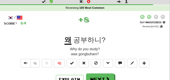
scroll to position [25, 0]
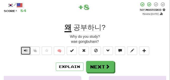
click at [27, 50] on button "Text-to-speech controls" at bounding box center [26, 51] width 10 height 9
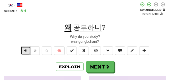
click at [27, 50] on button "Text-to-speech controls" at bounding box center [26, 51] width 10 height 9
click at [27, 51] on button "Text-to-speech controls" at bounding box center [26, 51] width 10 height 9
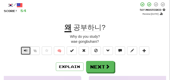
click at [28, 51] on button "Text-to-speech controls" at bounding box center [26, 51] width 10 height 9
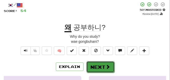
click at [94, 64] on button "Next" at bounding box center [100, 68] width 28 height 12
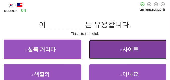
click at [109, 52] on button "2 . 사이트" at bounding box center [129, 50] width 81 height 20
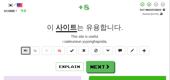
click at [24, 50] on span "Text-to-speech controls" at bounding box center [26, 51] width 4 height 4
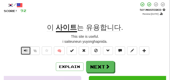
click at [24, 51] on span "Text-to-speech controls" at bounding box center [26, 51] width 4 height 4
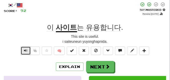
click at [24, 51] on span "Text-to-speech controls" at bounding box center [26, 51] width 4 height 4
click at [27, 49] on button "Text-to-speech controls" at bounding box center [26, 51] width 10 height 9
click at [24, 50] on span "Text-to-speech controls" at bounding box center [26, 51] width 4 height 4
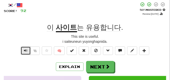
click at [24, 50] on span "Text-to-speech controls" at bounding box center [26, 51] width 4 height 4
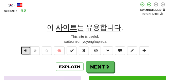
click at [24, 50] on span "Text-to-speech controls" at bounding box center [26, 51] width 4 height 4
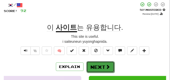
click at [95, 63] on button "Next" at bounding box center [100, 68] width 28 height 12
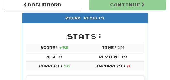
scroll to position [47, 0]
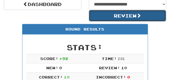
click at [105, 15] on button "Review" at bounding box center [127, 16] width 77 height 12
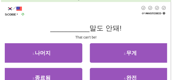
scroll to position [25, 0]
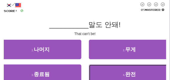
click at [107, 74] on button "4 . 완전" at bounding box center [129, 75] width 81 height 20
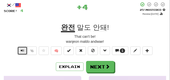
click at [21, 52] on span "Text-to-speech controls" at bounding box center [23, 51] width 4 height 4
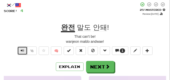
click at [21, 52] on span "Text-to-speech controls" at bounding box center [23, 51] width 4 height 4
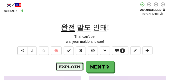
click at [64, 66] on button "Explain" at bounding box center [70, 67] width 28 height 9
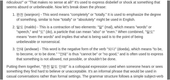
scroll to position [0, 0]
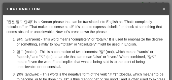
click at [162, 9] on span "×" at bounding box center [163, 9] width 3 height 6
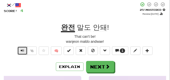
click at [21, 51] on span "Text-to-speech controls" at bounding box center [23, 51] width 4 height 4
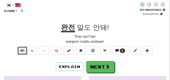
click at [21, 51] on span "Text-to-speech controls" at bounding box center [23, 51] width 4 height 4
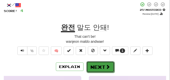
click at [99, 64] on button "Next" at bounding box center [100, 68] width 28 height 12
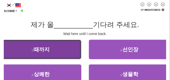
click at [26, 47] on button "1 . 때까지" at bounding box center [40, 50] width 81 height 20
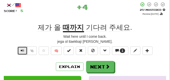
click at [22, 51] on span "Text-to-speech controls" at bounding box center [23, 51] width 4 height 4
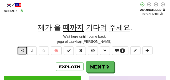
click at [22, 51] on span "Text-to-speech controls" at bounding box center [23, 51] width 4 height 4
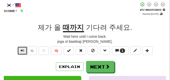
click at [22, 51] on span "Text-to-speech controls" at bounding box center [23, 51] width 4 height 4
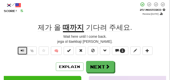
click at [22, 51] on span "Text-to-speech controls" at bounding box center [23, 51] width 4 height 4
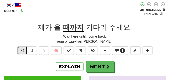
click at [22, 51] on span "Text-to-speech controls" at bounding box center [23, 51] width 4 height 4
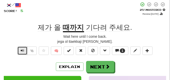
click at [22, 51] on span "Text-to-speech controls" at bounding box center [23, 51] width 4 height 4
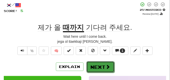
click at [98, 63] on button "Next" at bounding box center [100, 68] width 28 height 12
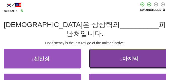
click at [102, 56] on button "2 . 마지막" at bounding box center [129, 59] width 81 height 20
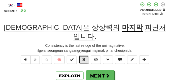
click at [86, 56] on button at bounding box center [84, 60] width 10 height 9
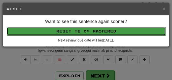
click at [84, 35] on button "Reset to 0% Mastered" at bounding box center [86, 31] width 159 height 9
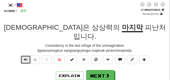
click at [25, 58] on span "Text-to-speech controls" at bounding box center [26, 60] width 4 height 4
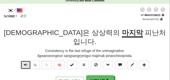
scroll to position [25, 0]
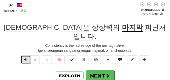
click at [26, 58] on span "Text-to-speech controls" at bounding box center [26, 60] width 4 height 4
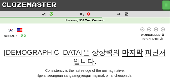
scroll to position [13, 0]
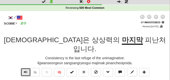
click at [23, 68] on button "Text-to-speech controls" at bounding box center [26, 72] width 10 height 9
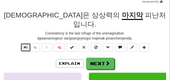
scroll to position [38, 0]
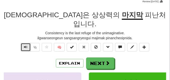
click at [25, 46] on span "Text-to-speech controls" at bounding box center [26, 48] width 4 height 4
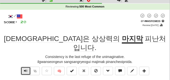
scroll to position [25, 0]
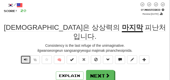
click at [28, 56] on button "Text-to-speech controls" at bounding box center [26, 60] width 10 height 9
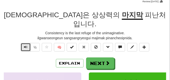
click at [25, 46] on span "Text-to-speech controls" at bounding box center [26, 48] width 4 height 4
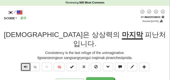
scroll to position [13, 0]
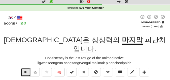
click at [26, 71] on span "Text-to-speech controls" at bounding box center [26, 73] width 4 height 4
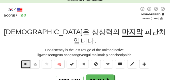
scroll to position [25, 0]
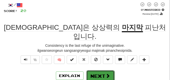
click at [96, 71] on button "Next" at bounding box center [100, 77] width 28 height 12
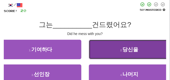
click at [127, 55] on button "2 . 당신을" at bounding box center [129, 50] width 81 height 20
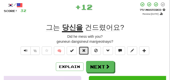
click at [85, 51] on span at bounding box center [84, 51] width 4 height 4
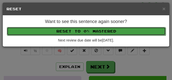
click at [86, 30] on button "Reset to 0% Mastered" at bounding box center [86, 31] width 159 height 9
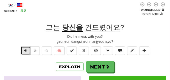
click at [25, 49] on span "Text-to-speech controls" at bounding box center [26, 51] width 4 height 4
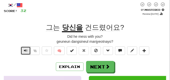
click at [26, 51] on span "Text-to-speech controls" at bounding box center [26, 51] width 4 height 4
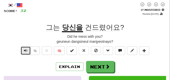
click at [26, 51] on span "Text-to-speech controls" at bounding box center [26, 51] width 4 height 4
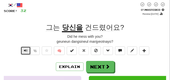
click at [26, 51] on span "Text-to-speech controls" at bounding box center [26, 51] width 4 height 4
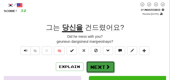
click at [97, 64] on button "Next" at bounding box center [100, 68] width 28 height 12
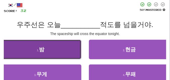
click at [31, 51] on button "1 . 밤" at bounding box center [40, 50] width 81 height 20
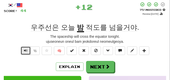
click at [27, 52] on span "Text-to-speech controls" at bounding box center [26, 51] width 4 height 4
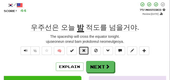
click at [85, 53] on span at bounding box center [84, 51] width 4 height 4
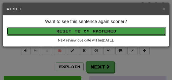
click at [82, 34] on button "Reset to 0% Mastered" at bounding box center [86, 31] width 159 height 9
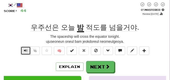
click at [25, 51] on span "Text-to-speech controls" at bounding box center [26, 51] width 4 height 4
click at [22, 51] on button "Text-to-speech controls" at bounding box center [26, 51] width 10 height 9
click at [24, 51] on span "Text-to-speech controls" at bounding box center [26, 51] width 4 height 4
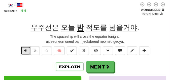
click at [24, 51] on span "Text-to-speech controls" at bounding box center [26, 51] width 4 height 4
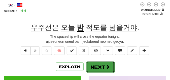
click at [101, 66] on button "Next" at bounding box center [100, 68] width 28 height 12
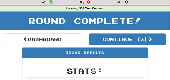
scroll to position [10, 0]
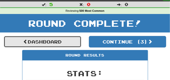
click at [78, 45] on link "Dashboard" at bounding box center [42, 42] width 77 height 12
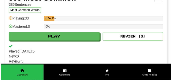
scroll to position [189, 0]
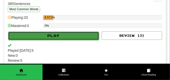
click at [75, 37] on button "Play" at bounding box center [53, 36] width 91 height 9
select select "**"
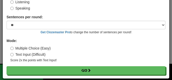
scroll to position [43, 0]
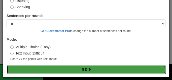
click at [80, 70] on button "Go" at bounding box center [86, 70] width 159 height 9
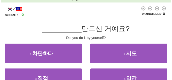
scroll to position [25, 0]
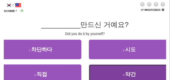
click at [100, 70] on button "4 . 약간" at bounding box center [129, 75] width 81 height 20
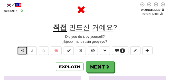
click at [21, 52] on span "Text-to-speech controls" at bounding box center [23, 51] width 4 height 4
click at [21, 51] on span "Text-to-speech controls" at bounding box center [23, 51] width 4 height 4
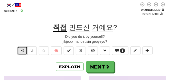
click at [21, 51] on span "Text-to-speech controls" at bounding box center [23, 51] width 4 height 4
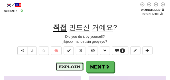
click at [65, 69] on button "Explain" at bounding box center [70, 67] width 28 height 9
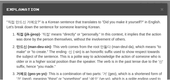
scroll to position [0, 0]
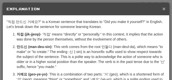
click at [162, 8] on span "×" at bounding box center [163, 9] width 3 height 6
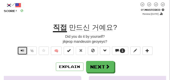
click at [22, 52] on span "Text-to-speech controls" at bounding box center [23, 51] width 4 height 4
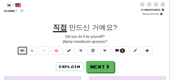
click at [22, 51] on span "Text-to-speech controls" at bounding box center [23, 51] width 4 height 4
